Goal: Find specific page/section: Find specific page/section

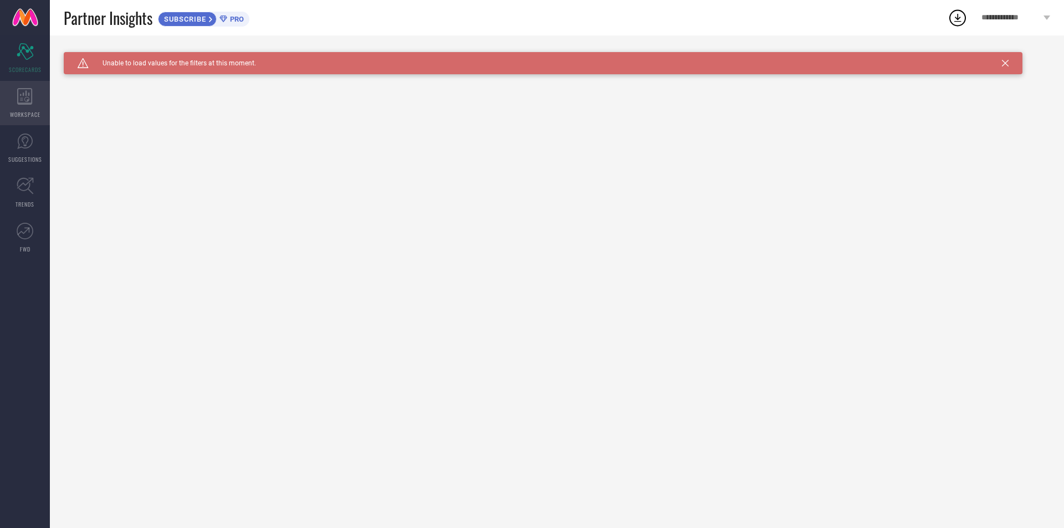
click at [22, 98] on icon at bounding box center [24, 96] width 15 height 17
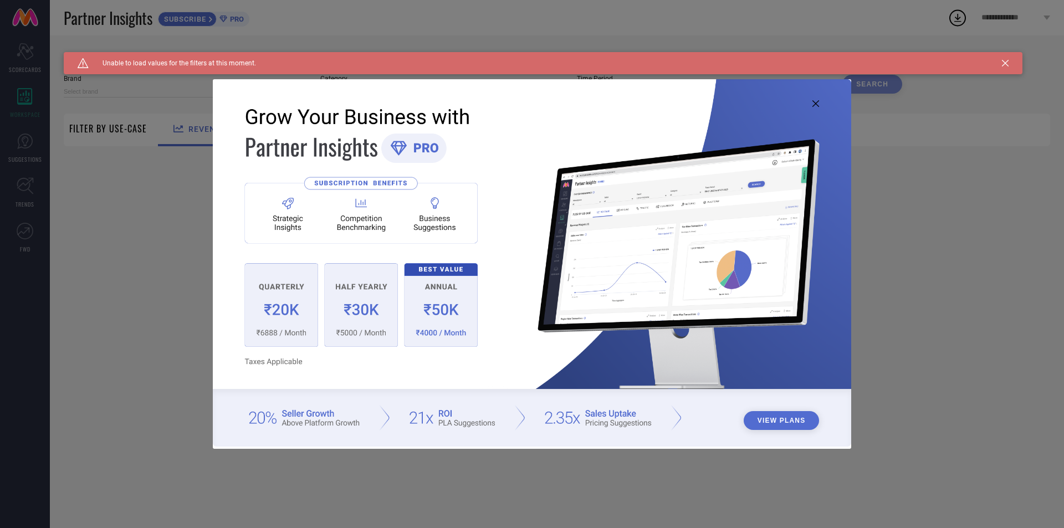
type input "1 STOP FASHION"
type input "All"
click at [809, 98] on img at bounding box center [532, 262] width 639 height 367
click at [813, 101] on icon at bounding box center [816, 103] width 7 height 7
